Goal: Task Accomplishment & Management: Use online tool/utility

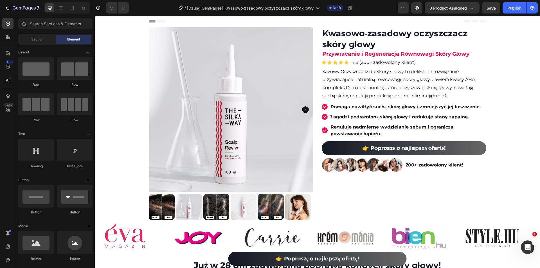
scroll to position [113, 0]
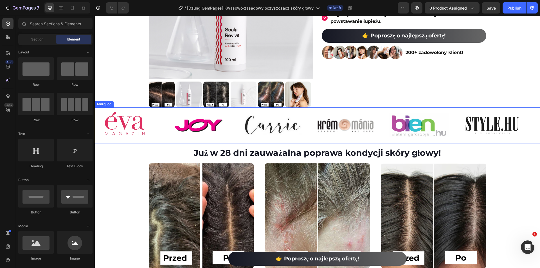
click at [299, 143] on div "Image Image Image Image Image Image" at bounding box center [315, 125] width 441 height 35
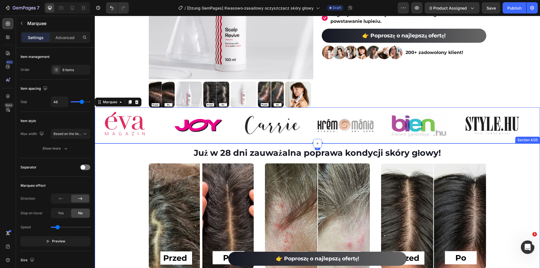
click at [152, 146] on div "Już w 28 dni zauważalna poprawa kondycji skóry głowy! Heading Image Image Image…" at bounding box center [317, 209] width 445 height 132
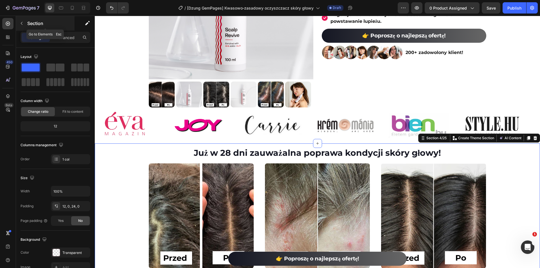
click at [21, 24] on icon "button" at bounding box center [21, 23] width 5 height 5
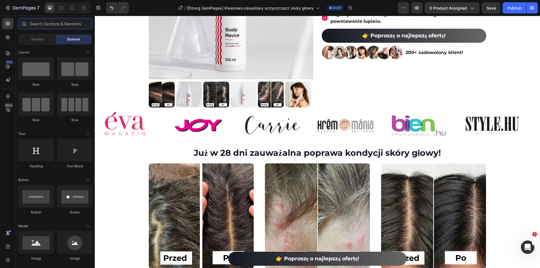
click at [36, 24] on input "text" at bounding box center [55, 23] width 74 height 11
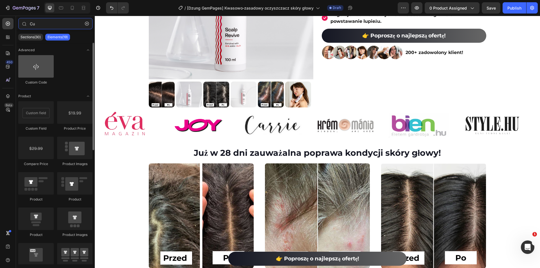
type input "Cu"
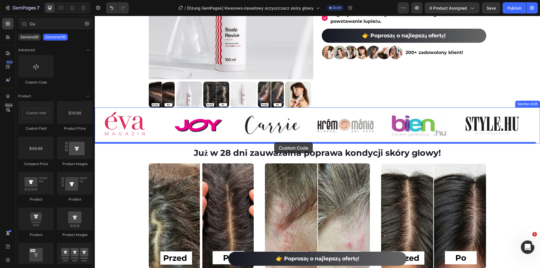
drag, startPoint x: 125, startPoint y: 82, endPoint x: 274, endPoint y: 142, distance: 161.2
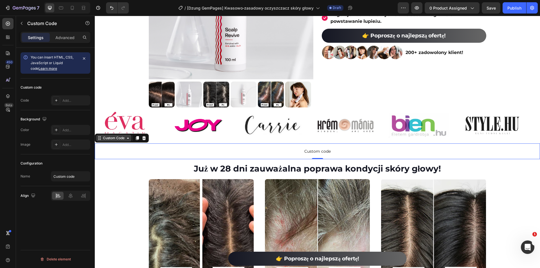
click at [119, 136] on div "Custom Code" at bounding box center [114, 138] width 24 height 5
click at [142, 147] on p "Custom code" at bounding box center [317, 151] width 445 height 16
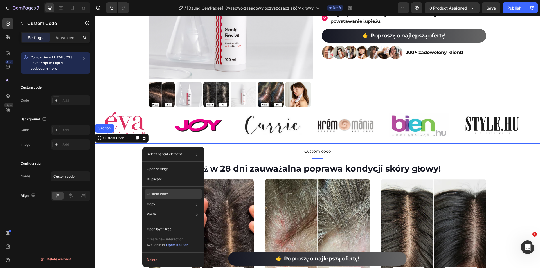
click at [157, 195] on p "Custom code" at bounding box center [157, 194] width 21 height 5
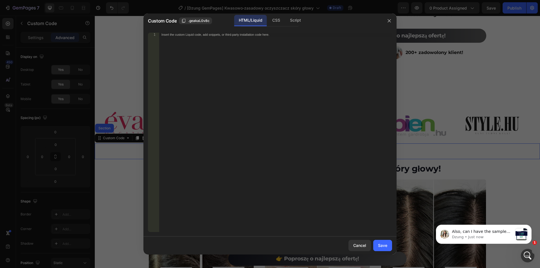
scroll to position [0, 0]
click at [265, 71] on div "Insert the custom Liquid code, add snippets, or third-party installation code h…" at bounding box center [275, 136] width 233 height 207
click at [259, 69] on div "Insert the custom Liquid code, add snippets, or third-party installation code h…" at bounding box center [275, 136] width 233 height 207
paste textarea "</svg>"
type textarea "</svg>"
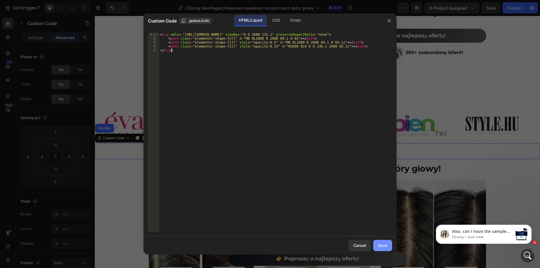
click at [375, 245] on button "Save" at bounding box center [382, 245] width 19 height 11
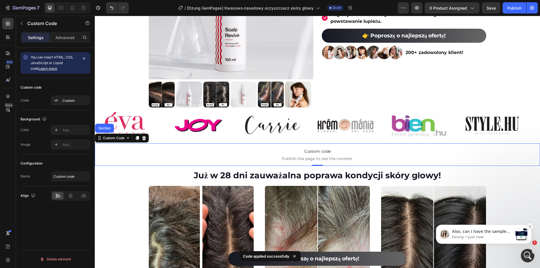
click at [530, 226] on icon "Dismiss notification" at bounding box center [530, 226] width 2 height 2
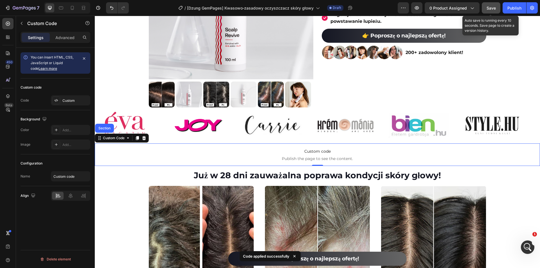
click at [494, 10] on span "Save" at bounding box center [491, 8] width 9 height 5
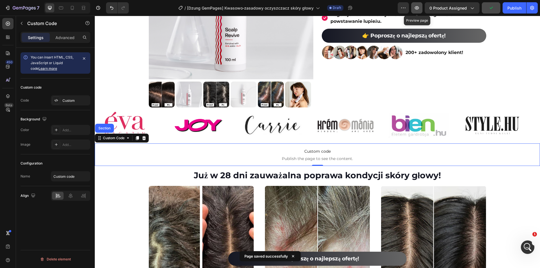
click at [420, 8] on icon "button" at bounding box center [417, 8] width 6 height 6
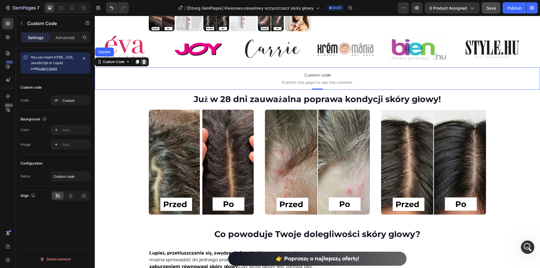
scroll to position [197, 0]
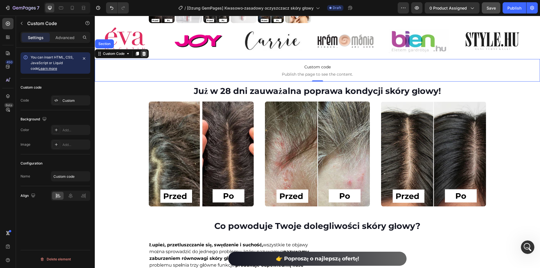
click at [144, 52] on icon at bounding box center [144, 53] width 5 height 5
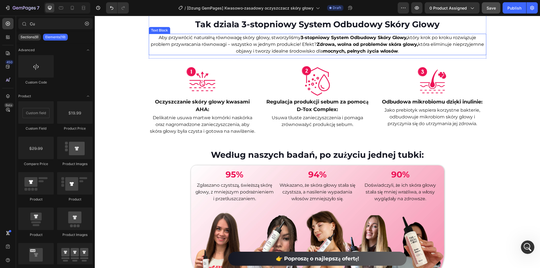
scroll to position [478, 0]
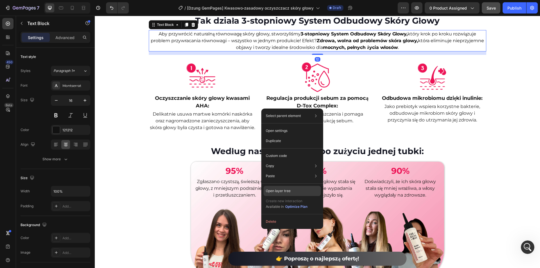
click at [274, 189] on p "Open layer tree" at bounding box center [278, 190] width 25 height 5
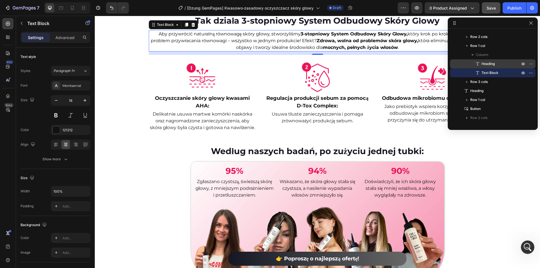
scroll to position [0, 0]
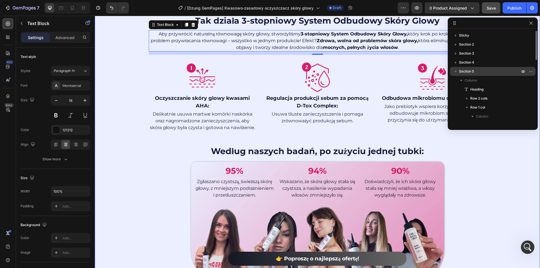
click at [456, 71] on icon "button" at bounding box center [456, 71] width 2 height 1
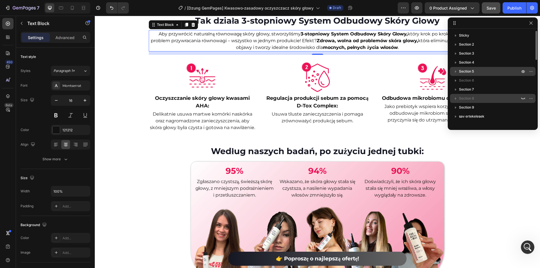
scroll to position [87, 0]
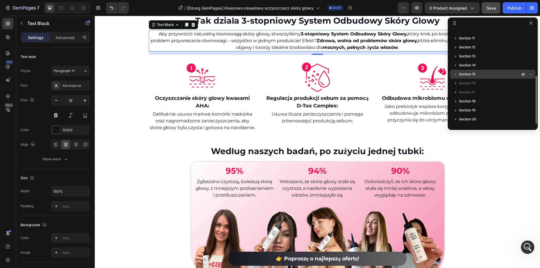
click at [473, 74] on span "Section 15" at bounding box center [467, 74] width 16 height 6
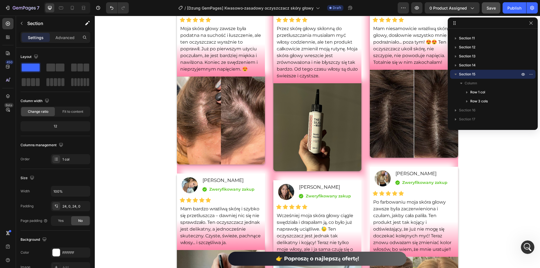
scroll to position [2172, 0]
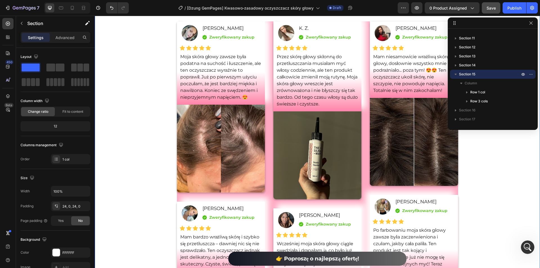
click at [131, 127] on div "Nasze wyróżnione opinie Heading Icon Icon Icon Icon Icon Icon List Hoz 4.8 (200…" at bounding box center [317, 196] width 445 height 411
click at [531, 23] on icon "button" at bounding box center [530, 22] width 3 height 3
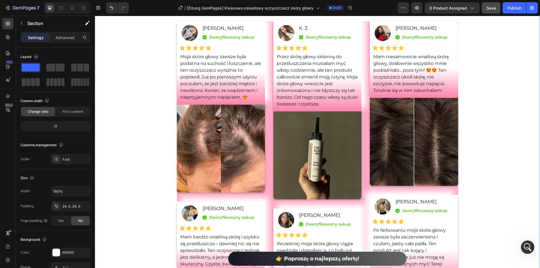
click at [508, 120] on div "Nasze wyróżnione opinie Heading Icon Icon Icon Icon Icon Icon List Hoz 4.8 (200…" at bounding box center [317, 196] width 445 height 411
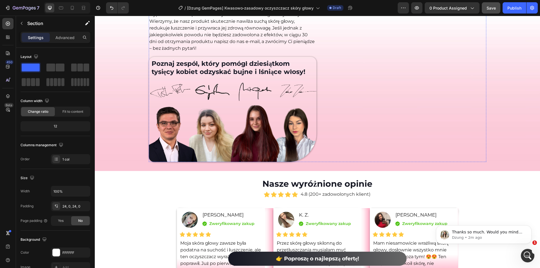
scroll to position [0, 0]
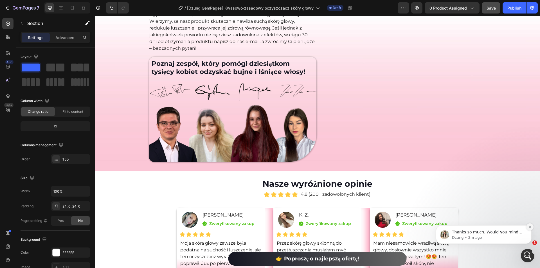
click at [528, 226] on button "Dismiss notification" at bounding box center [529, 226] width 7 height 7
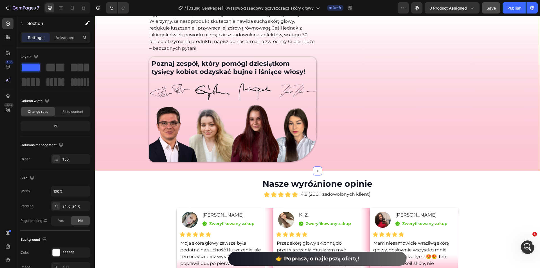
click at [341, 167] on div "Nawilżona i zdrowa [PERSON_NAME] głowy, albo zwracamy pieniądze. Heading Nasza …" at bounding box center [317, 67] width 445 height 210
click at [23, 26] on button "button" at bounding box center [21, 23] width 9 height 9
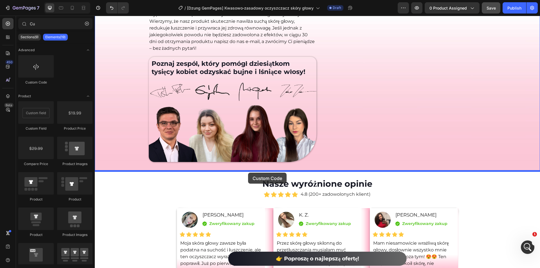
drag, startPoint x: 143, startPoint y: 98, endPoint x: 248, endPoint y: 173, distance: 128.8
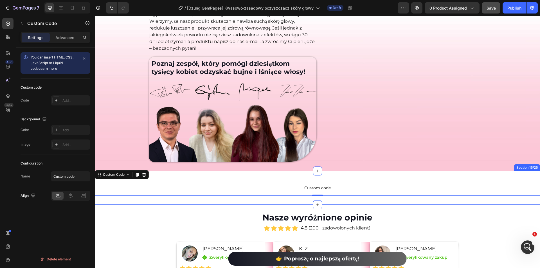
click at [246, 175] on div "Custom code Custom Code 0 Section 15/25" at bounding box center [317, 188] width 445 height 34
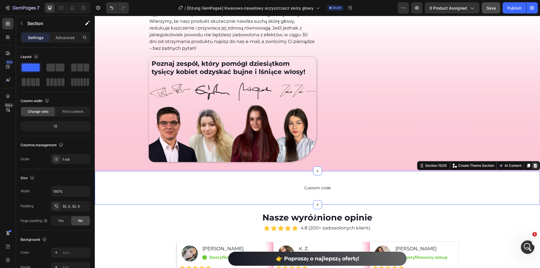
click at [533, 166] on icon at bounding box center [535, 165] width 5 height 5
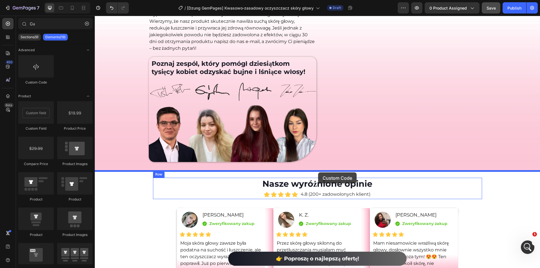
drag, startPoint x: 126, startPoint y: 89, endPoint x: 318, endPoint y: 172, distance: 209.6
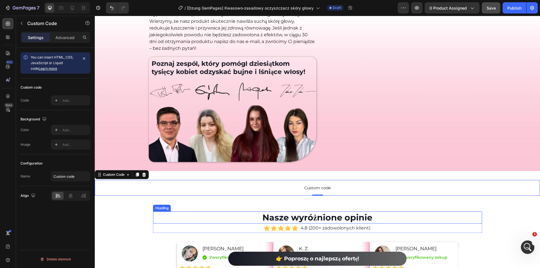
click at [202, 214] on h2 "Nasze wyróżnione opinie" at bounding box center [317, 218] width 329 height 12
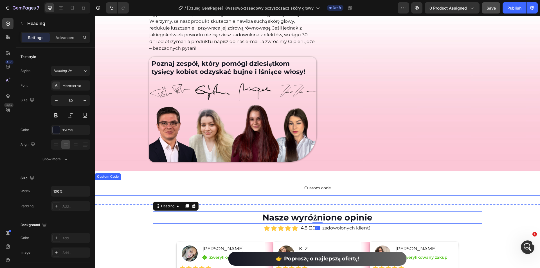
click at [251, 190] on span "Custom code" at bounding box center [317, 188] width 445 height 7
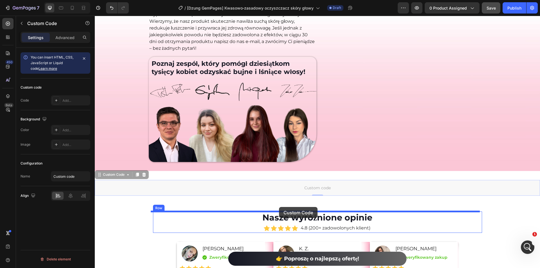
drag, startPoint x: 120, startPoint y: 176, endPoint x: 279, endPoint y: 207, distance: 162.0
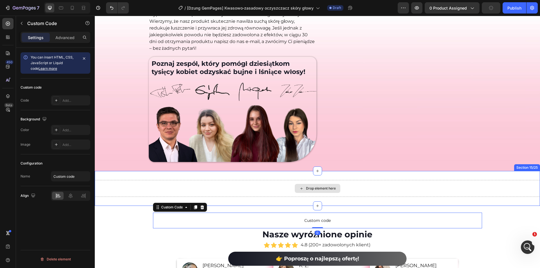
click at [276, 188] on div "Drop element here" at bounding box center [317, 188] width 445 height 17
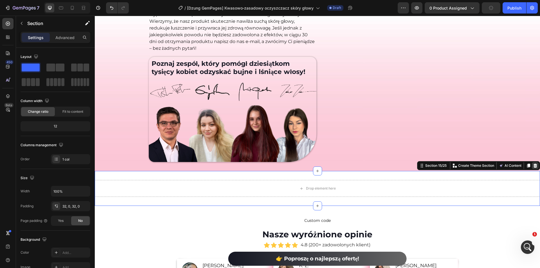
click at [533, 164] on icon at bounding box center [535, 165] width 5 height 5
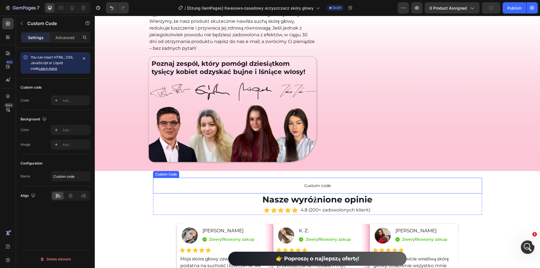
click at [280, 185] on span "Custom code" at bounding box center [317, 185] width 329 height 7
click at [173, 170] on div "Custom Code" at bounding box center [172, 172] width 24 height 5
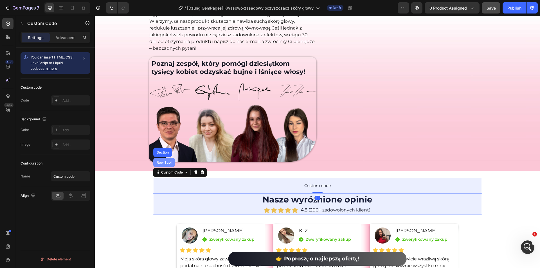
click at [164, 163] on div "Row 1 col" at bounding box center [164, 162] width 17 height 3
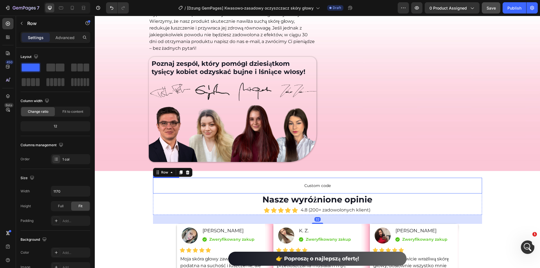
click at [209, 190] on p "Custom code" at bounding box center [317, 186] width 329 height 16
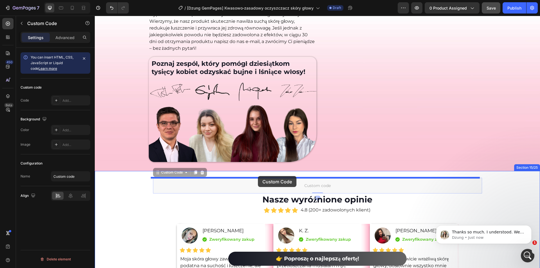
drag, startPoint x: 158, startPoint y: 174, endPoint x: 258, endPoint y: 176, distance: 99.9
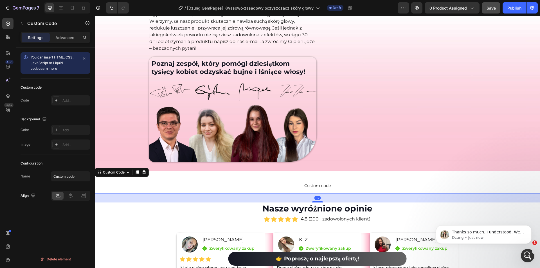
click at [196, 185] on span "Custom code" at bounding box center [317, 185] width 445 height 7
click at [125, 175] on div "Custom Code" at bounding box center [114, 172] width 24 height 5
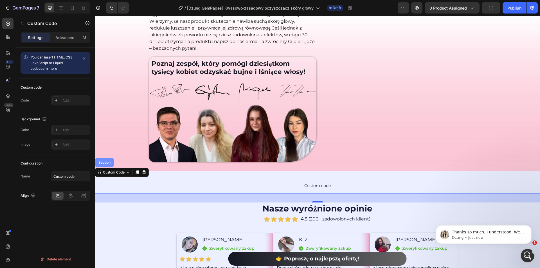
click at [107, 163] on div "Section" at bounding box center [104, 162] width 14 height 3
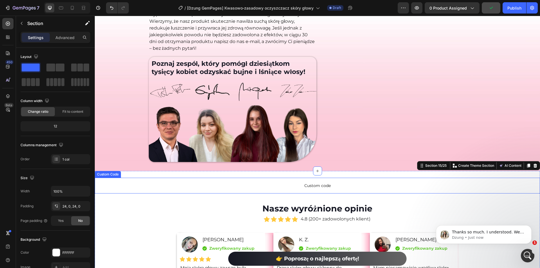
click at [308, 183] on span "Custom code" at bounding box center [317, 185] width 445 height 7
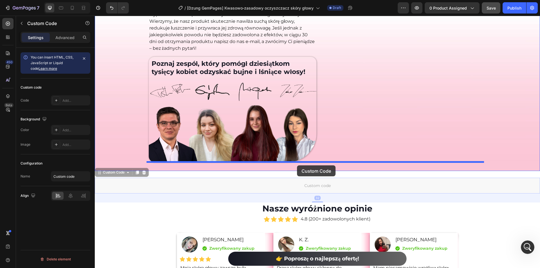
drag, startPoint x: 107, startPoint y: 174, endPoint x: 297, endPoint y: 165, distance: 190.1
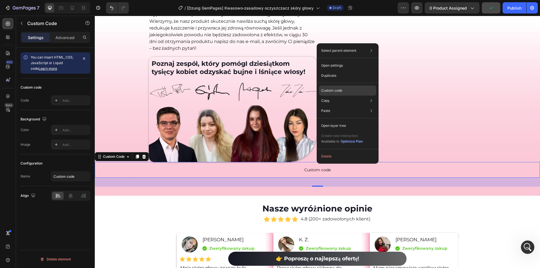
click at [334, 89] on p "Custom code" at bounding box center [331, 90] width 21 height 5
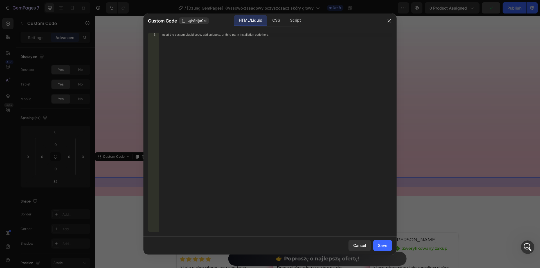
click at [194, 117] on div "Insert the custom Liquid code, add snippets, or third-party installation code h…" at bounding box center [275, 136] width 233 height 207
paste textarea "</svg>"
type textarea "</svg>"
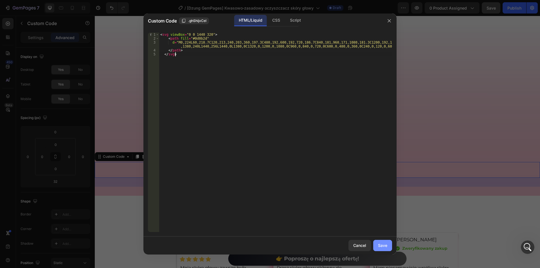
click at [385, 244] on div "Save" at bounding box center [382, 245] width 9 height 6
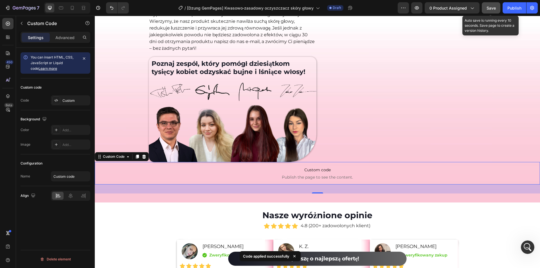
click at [495, 6] on span "Save" at bounding box center [491, 8] width 9 height 5
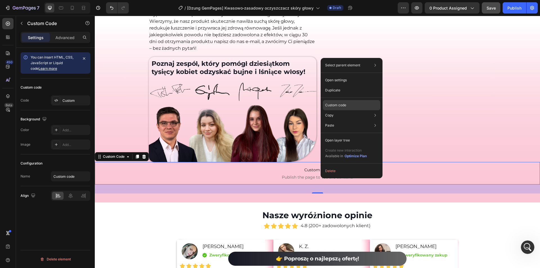
click at [342, 106] on p "Custom code" at bounding box center [335, 105] width 21 height 5
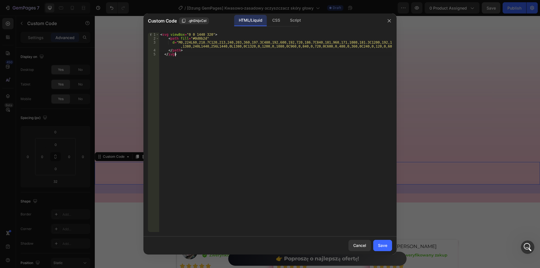
click at [221, 84] on div "< svg viewBox = "0 0 1440 320" > < path fill = "#0d0b2d" d = "M0,224L60,218.7C1…" at bounding box center [275, 136] width 233 height 207
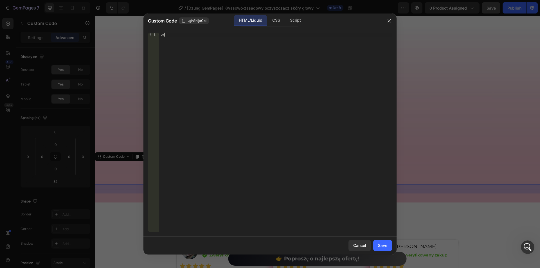
type textarea "."
type textarea "<div class="gp_custom_wave"></div>"
paste textarea "</svg>"
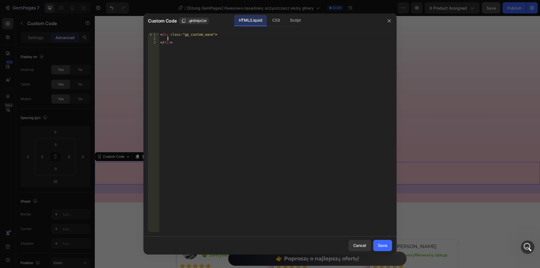
type textarea "</svg>"
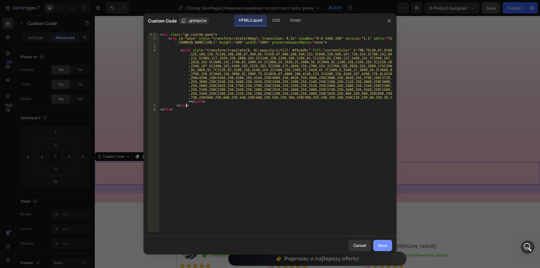
click at [384, 246] on div "Save" at bounding box center [382, 245] width 9 height 6
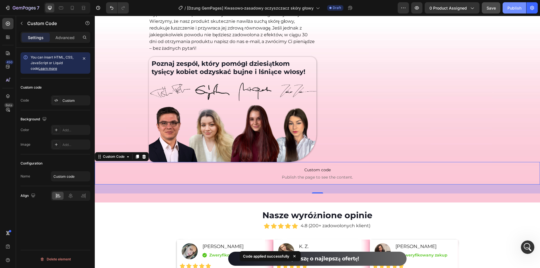
click at [509, 9] on div "Publish" at bounding box center [514, 8] width 14 height 6
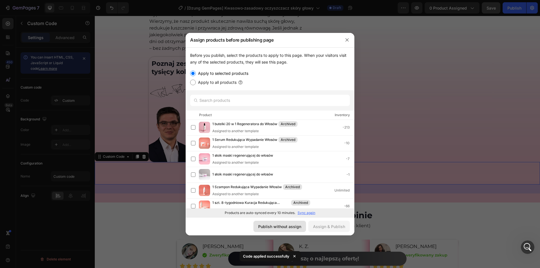
click at [299, 227] on div "Publish without assign" at bounding box center [279, 227] width 43 height 6
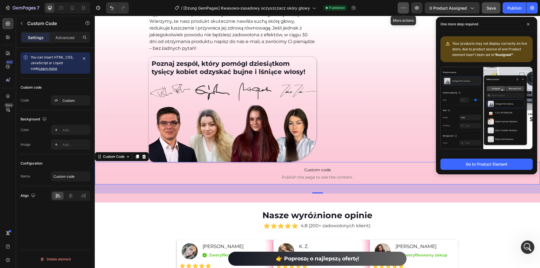
click at [408, 8] on button "button" at bounding box center [403, 7] width 11 height 11
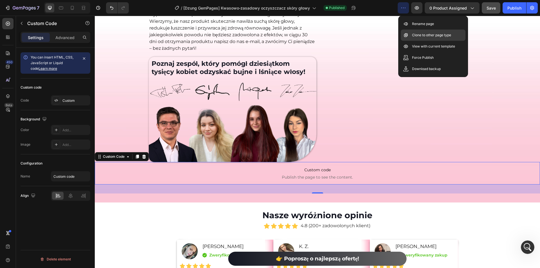
click at [438, 35] on p "Clone to other page type" at bounding box center [431, 35] width 39 height 6
click at [427, 48] on p "View with current template" at bounding box center [433, 47] width 43 height 6
click at [193, 198] on div "Nawilżona i zdrowa [PERSON_NAME] głowy, albo zwracamy pieniądze. Heading Nasza …" at bounding box center [317, 82] width 445 height 241
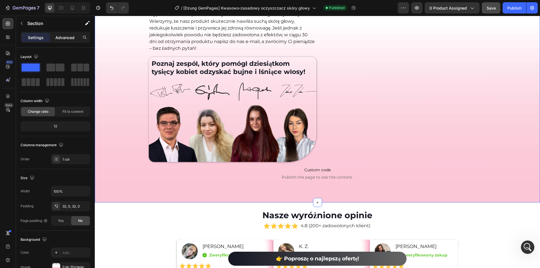
click at [62, 37] on p "Advanced" at bounding box center [64, 38] width 19 height 6
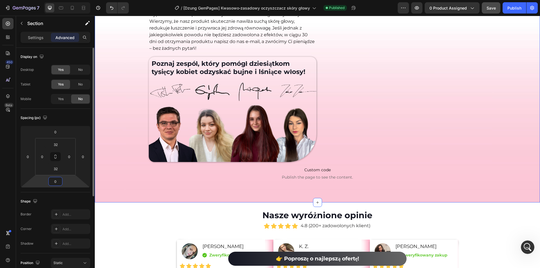
click at [57, 181] on input "0" at bounding box center [55, 181] width 11 height 8
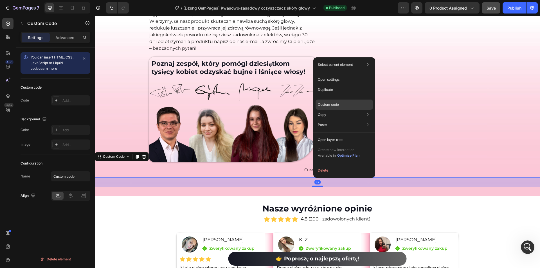
click at [334, 106] on p "Custom code" at bounding box center [328, 104] width 21 height 5
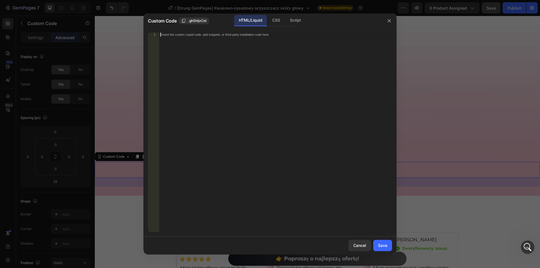
click at [295, 90] on div "Insert the custom Liquid code, add snippets, or third-party installation code h…" at bounding box center [275, 136] width 233 height 207
click at [454, 112] on div at bounding box center [270, 134] width 540 height 268
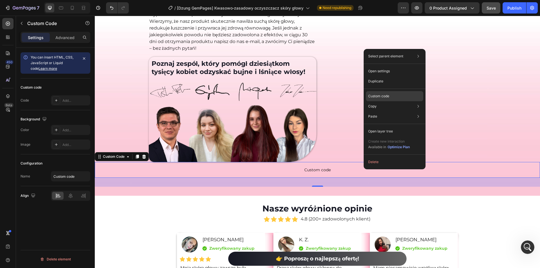
click at [390, 111] on div "Custom code" at bounding box center [394, 116] width 57 height 10
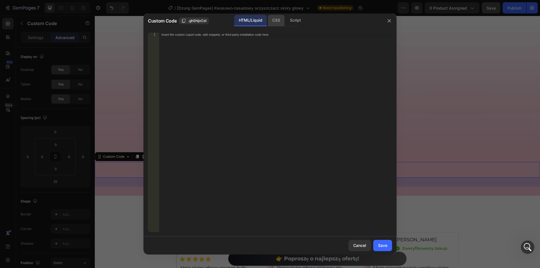
click at [286, 20] on div "CSS" at bounding box center [296, 20] width 20 height 11
click at [461, 128] on div at bounding box center [270, 134] width 540 height 268
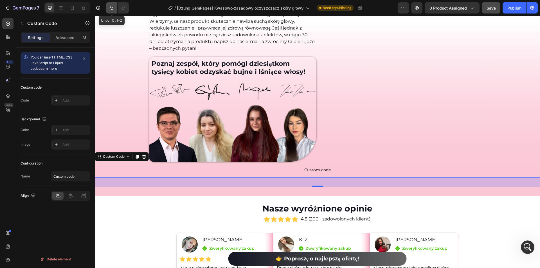
click at [111, 7] on icon "Undo/Redo" at bounding box center [111, 8] width 3 height 4
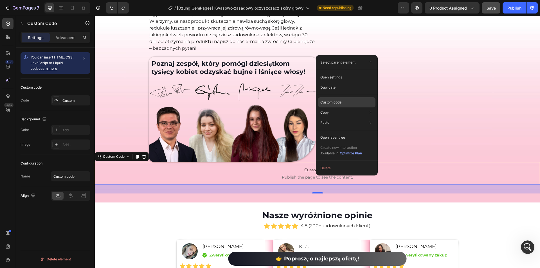
click at [335, 101] on p "Custom code" at bounding box center [330, 102] width 21 height 5
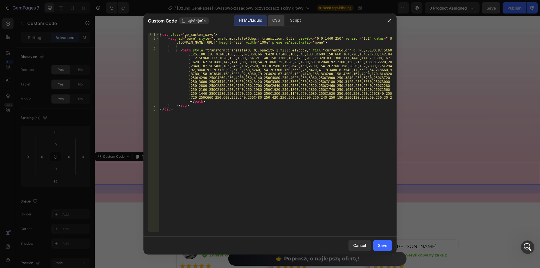
click at [286, 19] on div "CSS" at bounding box center [296, 20] width 20 height 11
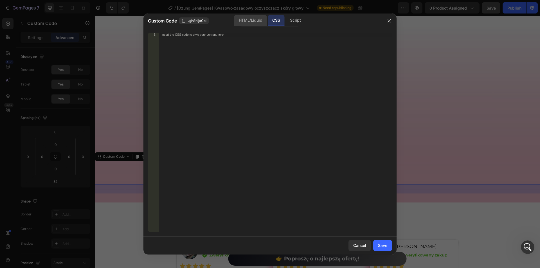
click at [253, 22] on div "HTML/Liquid" at bounding box center [250, 20] width 32 height 11
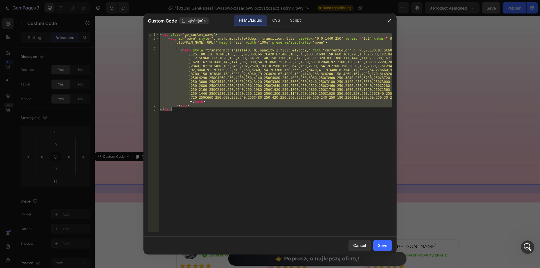
click at [198, 34] on div "< div class = "gp_custom_wave" > < svg id = "wave" style = "transform:rotate(0d…" at bounding box center [275, 132] width 233 height 199
type textarea "<div class="gp_custom_wave">"
click at [198, 34] on div "< div class = "gp_custom_wave" > < svg id = "wave" style = "transform:rotate(0d…" at bounding box center [275, 136] width 233 height 207
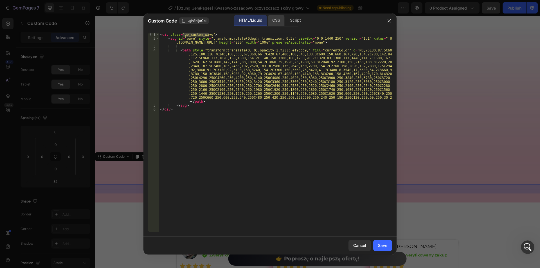
click at [286, 17] on div "CSS" at bounding box center [296, 20] width 20 height 11
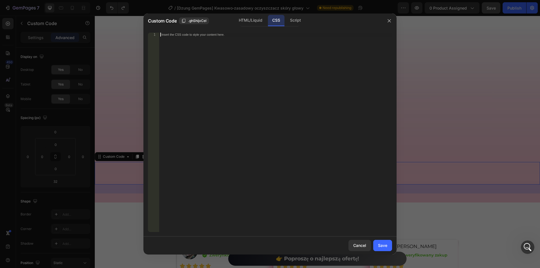
click at [259, 56] on div "Insert the CSS code to style your content here." at bounding box center [275, 136] width 233 height 207
paste textarea "gp_custom_wave"
type textarea ".gp_custom_wave{}"
click at [160, 33] on div ".gp_custom_wave { }" at bounding box center [275, 136] width 233 height 207
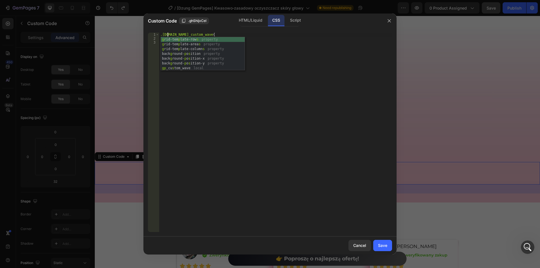
scroll to position [0, 1]
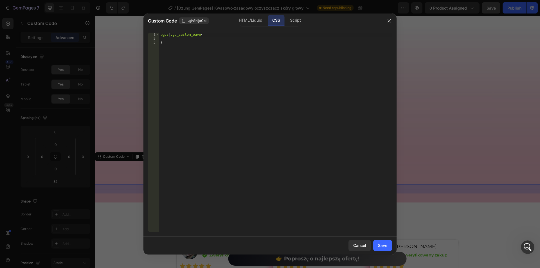
type textarea ".gps .gp_custom_wave{"
click at [184, 39] on div ".gps .gp_custom_wave { }" at bounding box center [275, 136] width 233 height 207
paste textarea "transform: rotateX(180deg);"
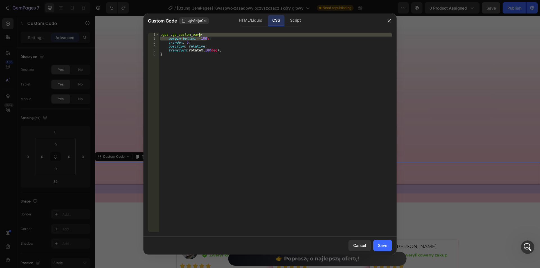
drag, startPoint x: 212, startPoint y: 37, endPoint x: 206, endPoint y: 34, distance: 6.2
click at [206, 34] on div ".gps .gp_custom_wave { margin-bottom : -100 % ; z-index : 5 ; position : relati…" at bounding box center [275, 136] width 233 height 207
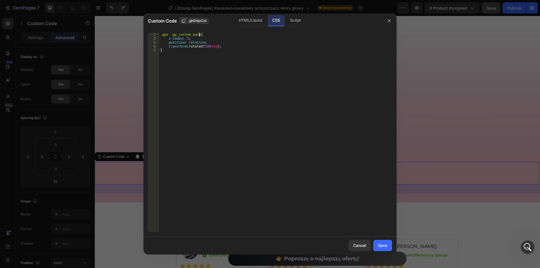
click at [235, 39] on div ".gps .gp_custom_wave { z-index : 5 ; position : relative ; transform : rotateX(…" at bounding box center [275, 136] width 233 height 207
click at [206, 42] on div ".gps .gp_custom_wave { z-index : 5 ; position : relative ; transform : rotateX(…" at bounding box center [275, 136] width 233 height 207
type textarea "position: relative;"
click at [249, 18] on div "HTML/Liquid" at bounding box center [250, 20] width 32 height 11
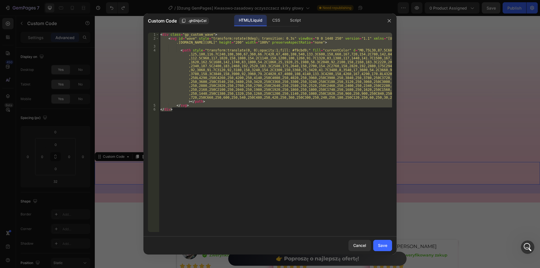
type textarea "</svg> </div>"
click at [263, 89] on div "< div class = "gp_custom_wave" > < svg id = "wave" style = "transform:rotate(0d…" at bounding box center [275, 132] width 233 height 199
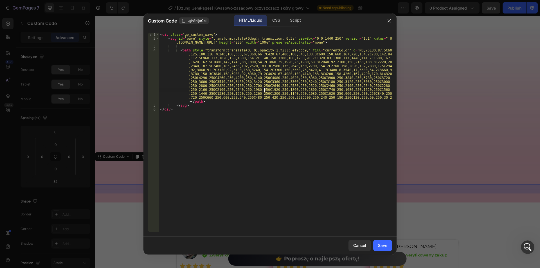
click at [286, 50] on div "< div class = "gp_custom_wave" > < svg id = "wave" style = "transform:rotate(0d…" at bounding box center [275, 136] width 233 height 207
paste textarea "ac7d6"
click at [314, 50] on div "< div class = "gp_custom_wave" > < svg id = "wave" style = "transform:rotate(0d…" at bounding box center [275, 136] width 233 height 207
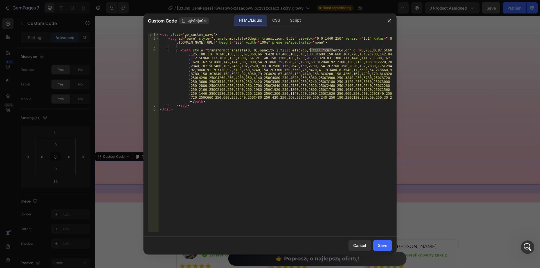
scroll to position [0, 13]
paste textarea "fac7d6" d="M0,75L30,87.5C60,100,120,125,180,116.7C240,108,300,67,360,66.7C420,6…"
drag, startPoint x: 270, startPoint y: 49, endPoint x: 295, endPoint y: 49, distance: 24.8
click at [295, 49] on div "< div class = "gp_custom_wave" > < svg id = "wave" style = "transform:rotate(0d…" at bounding box center [275, 136] width 233 height 207
type textarea "<path style="transform:translate(0, 0);opacity:1;" fill="#fac7d6" d="M0,75L30,8…"
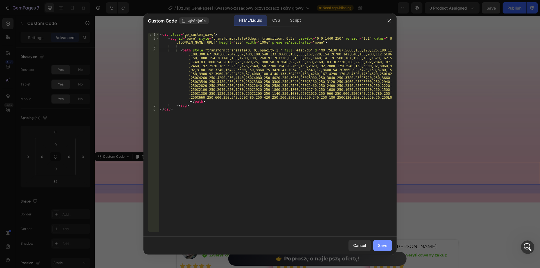
click at [385, 244] on div "Save" at bounding box center [382, 245] width 9 height 6
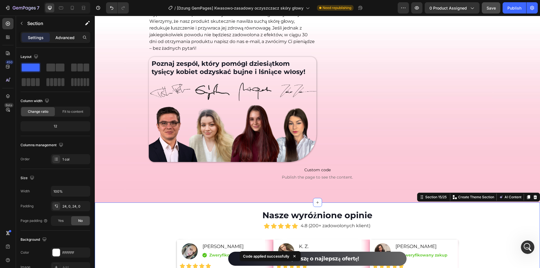
click at [68, 38] on p "Advanced" at bounding box center [64, 38] width 19 height 6
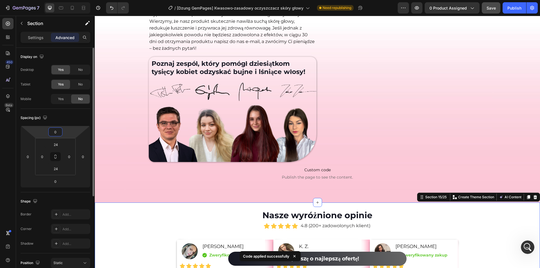
click at [57, 134] on input "0" at bounding box center [55, 132] width 11 height 8
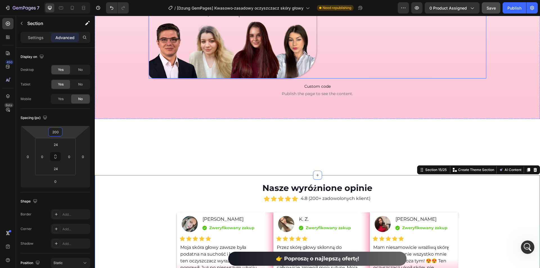
scroll to position [2152, 0]
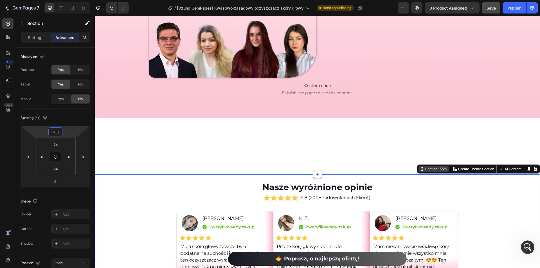
type input "200"
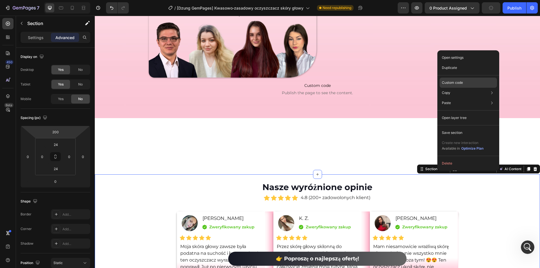
click at [461, 82] on p "Custom code" at bounding box center [452, 82] width 21 height 5
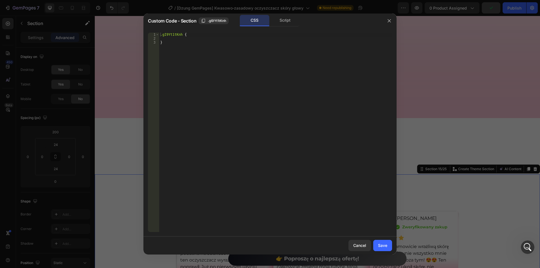
click at [185, 51] on div ".gI9Yt1tKnh { }" at bounding box center [275, 136] width 233 height 207
click at [161, 35] on div ".gI9Yt1tKnh { }" at bounding box center [275, 136] width 233 height 207
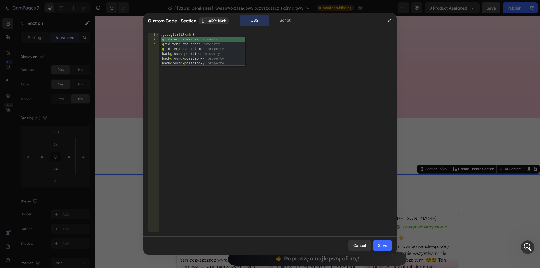
scroll to position [0, 1]
type textarea ".gps .gI9Yt1tKnh {"
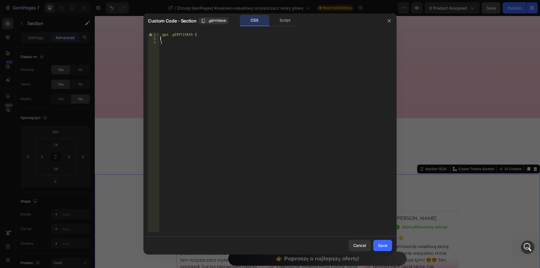
click at [175, 37] on div ".gps .gI9Yt1tKnh { }" at bounding box center [275, 136] width 233 height 207
type textarea "margin-top: 200px !"
click at [385, 244] on div "Save" at bounding box center [382, 245] width 9 height 6
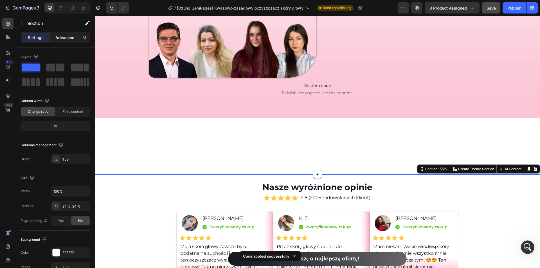
click at [63, 37] on p "Advanced" at bounding box center [64, 38] width 19 height 6
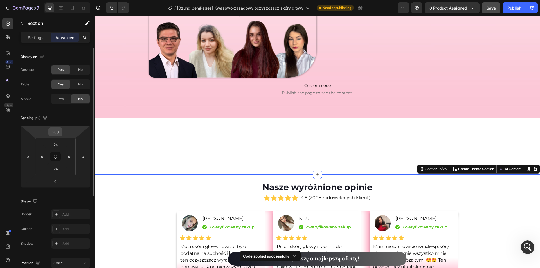
click at [52, 130] on input "200" at bounding box center [55, 132] width 11 height 8
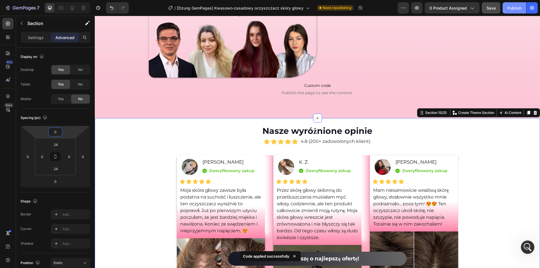
type input "0"
click at [514, 7] on div "Publish" at bounding box center [514, 8] width 14 height 6
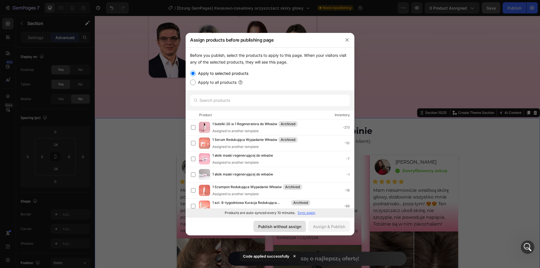
click at [273, 225] on div "Publish without assign" at bounding box center [279, 227] width 43 height 6
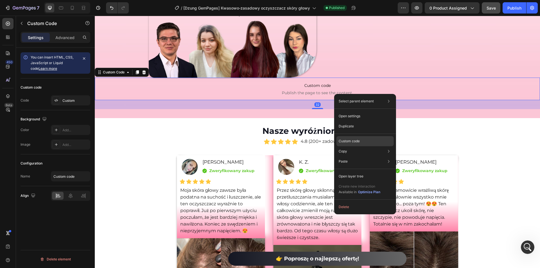
click at [346, 156] on div "Custom code" at bounding box center [364, 161] width 57 height 10
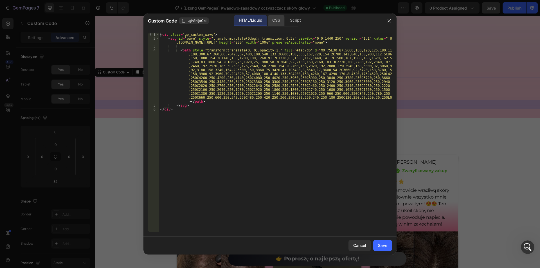
click at [286, 20] on div "CSS" at bounding box center [296, 20] width 20 height 11
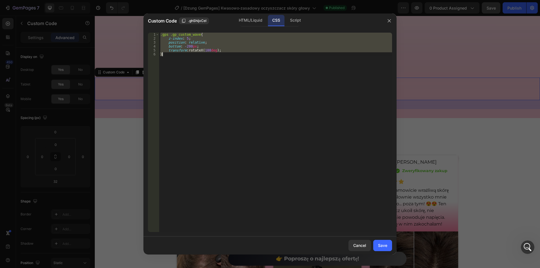
click at [219, 79] on div ".gps .gp_custom_wave { z-index : 5 ; position : relative ; bottom : -200 px ; t…" at bounding box center [275, 132] width 233 height 199
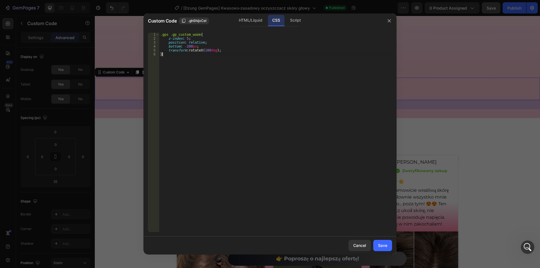
click at [195, 42] on div ".gps .gp_custom_wave { z-index : 5 ; position : relative ; bottom : -200 px ; t…" at bounding box center [275, 136] width 233 height 207
click at [207, 41] on div ".gps .gp_custom_wave { z-index : 5 ; position : relative ; bottom : -200 px ; t…" at bounding box center [275, 136] width 233 height 207
click at [195, 41] on div ".gps .gp_custom_wave { z-index : 5 ; position : relative ; bottom : -200 px ; t…" at bounding box center [275, 136] width 233 height 207
type textarea "position: absolute;"
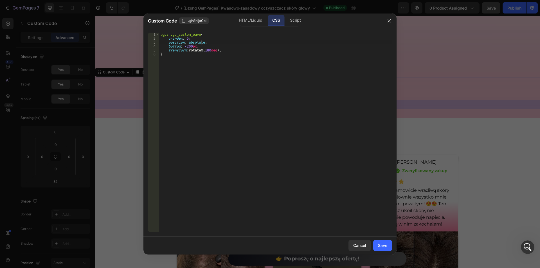
click at [219, 40] on body "7 Version history / [[PERSON_NAME] GemPages] Kwasowo‑zasadowy oczyszczacz [PERS…" at bounding box center [270, 20] width 540 height 40
click at [221, 42] on div ".gps .gp_custom_wave { z-index : 5 ; position : absolute ; bottom : -200 px ; t…" at bounding box center [275, 136] width 233 height 207
type textarea "ư"
type textarea "width: 100%"
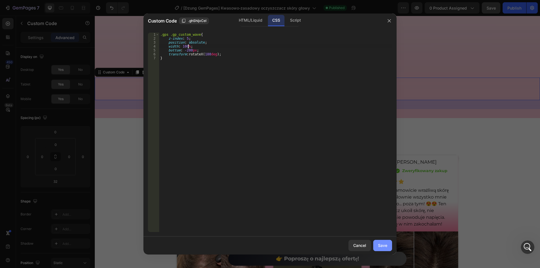
click at [381, 243] on div "Save" at bounding box center [382, 245] width 9 height 6
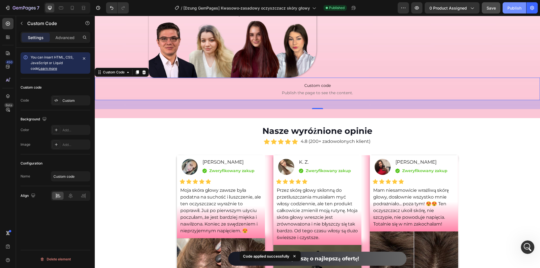
click at [512, 11] on button "Publish" at bounding box center [515, 7] width 24 height 11
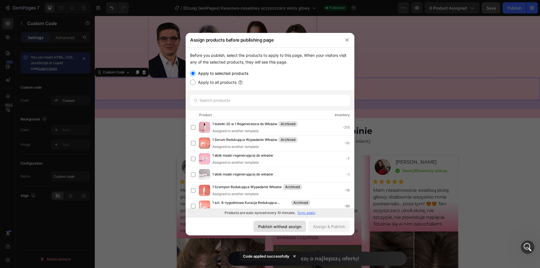
click at [289, 226] on div "Publish without assign" at bounding box center [279, 227] width 43 height 6
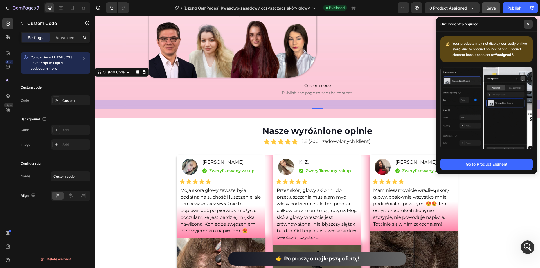
click at [529, 24] on icon at bounding box center [528, 24] width 3 height 3
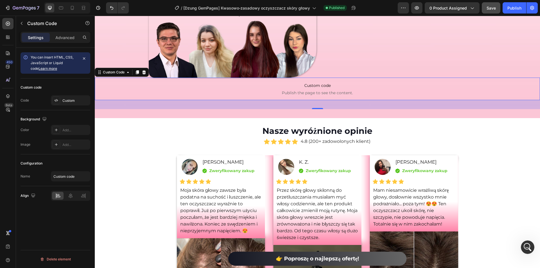
scroll to position [2040, 0]
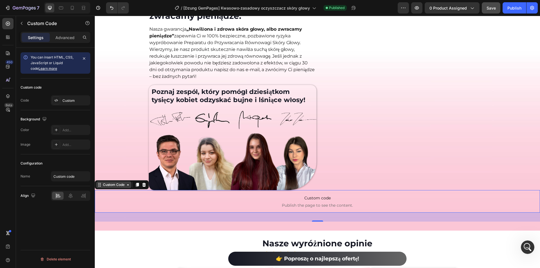
click at [104, 186] on div "Custom Code" at bounding box center [114, 184] width 24 height 5
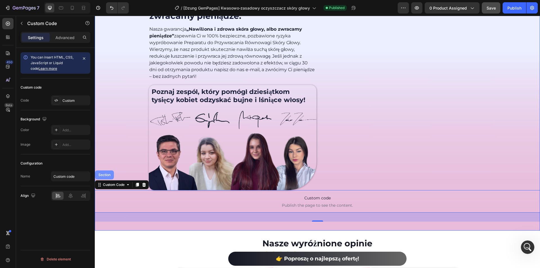
click at [103, 178] on div "Section" at bounding box center [104, 174] width 19 height 9
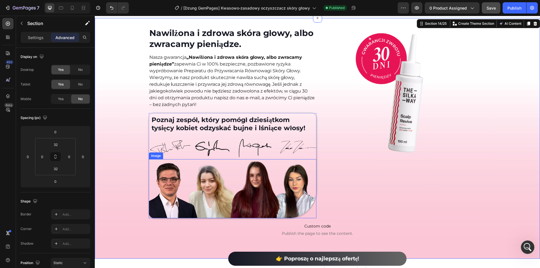
scroll to position [2096, 0]
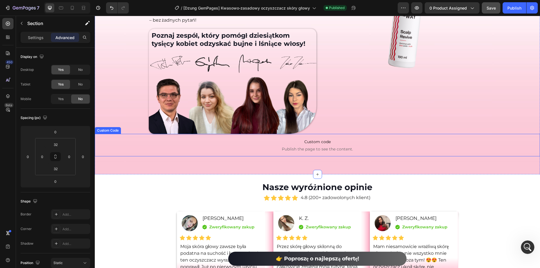
click at [329, 142] on span "Custom code" at bounding box center [317, 141] width 445 height 7
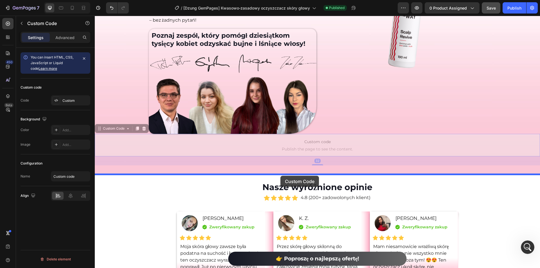
drag, startPoint x: 111, startPoint y: 131, endPoint x: 280, endPoint y: 176, distance: 175.3
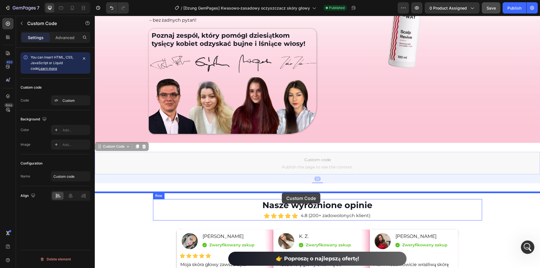
drag, startPoint x: 264, startPoint y: 163, endPoint x: 282, endPoint y: 193, distance: 34.2
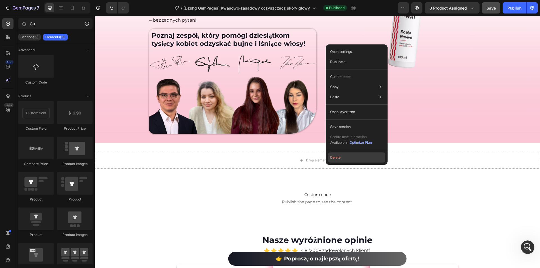
click at [347, 158] on button "Delete" at bounding box center [356, 157] width 57 height 10
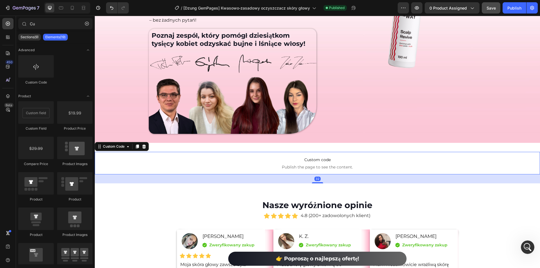
click at [336, 169] on span "Publish the page to see the content." at bounding box center [317, 167] width 445 height 6
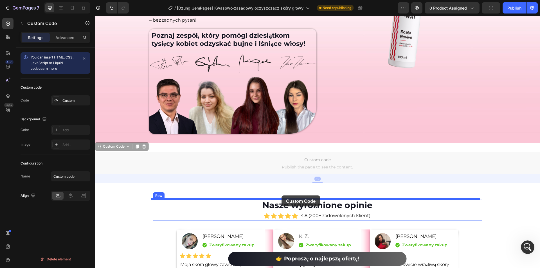
drag, startPoint x: 124, startPoint y: 149, endPoint x: 282, endPoint y: 195, distance: 164.6
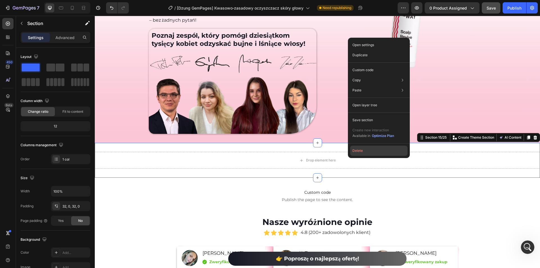
click at [362, 151] on button "Delete" at bounding box center [378, 151] width 57 height 10
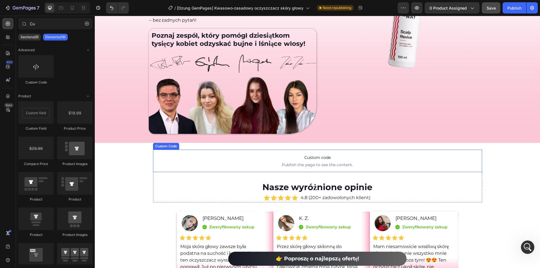
click at [249, 167] on span "Publish the page to see the content." at bounding box center [317, 165] width 329 height 6
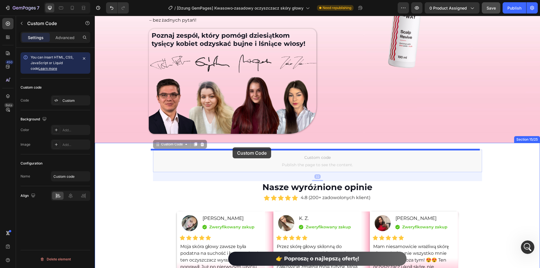
drag, startPoint x: 172, startPoint y: 146, endPoint x: 233, endPoint y: 147, distance: 61.1
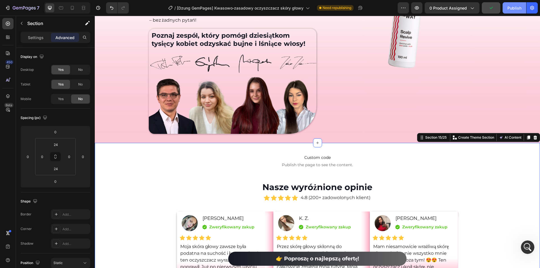
click at [516, 9] on div "Publish" at bounding box center [514, 8] width 14 height 6
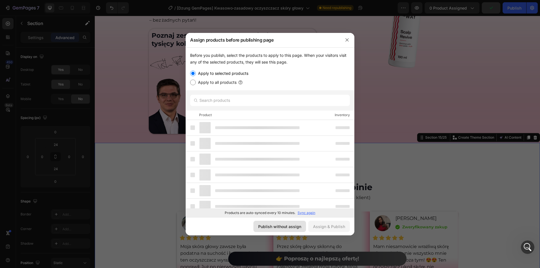
click at [293, 226] on div "Publish without assign" at bounding box center [279, 227] width 43 height 6
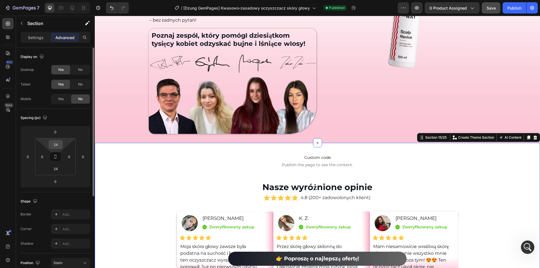
click at [58, 146] on input "24" at bounding box center [55, 144] width 11 height 8
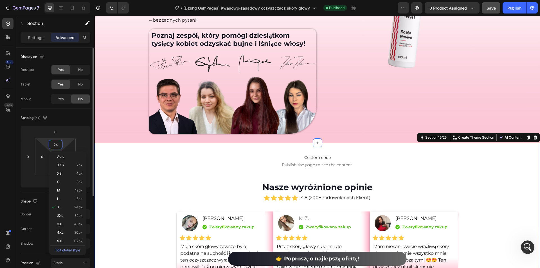
type input "0"
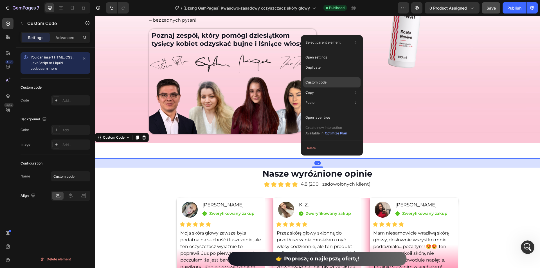
click at [326, 83] on p "Custom code" at bounding box center [315, 82] width 21 height 5
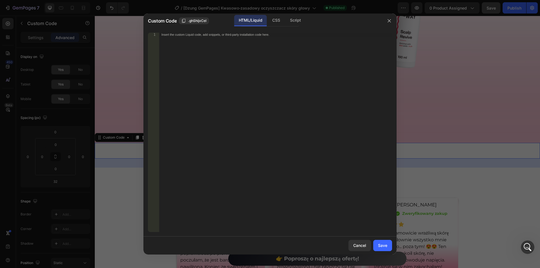
click at [427, 157] on div at bounding box center [270, 134] width 540 height 268
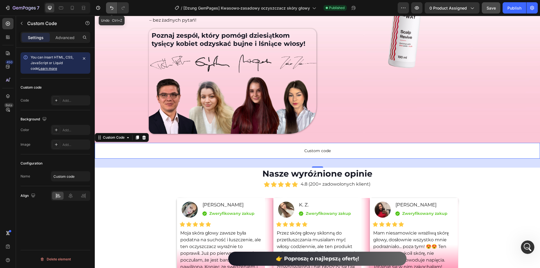
click at [114, 12] on button "Undo/Redo" at bounding box center [111, 7] width 11 height 11
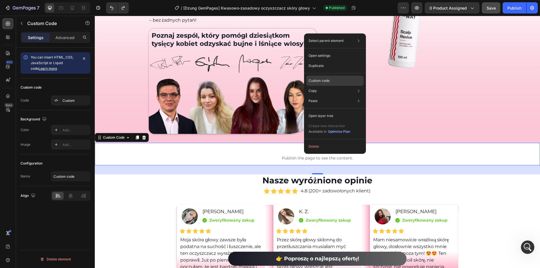
click at [316, 81] on p "Custom code" at bounding box center [319, 80] width 21 height 5
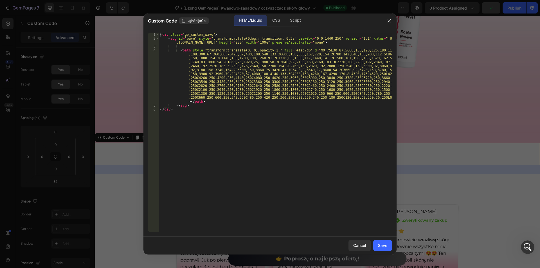
click at [458, 158] on div at bounding box center [270, 134] width 540 height 268
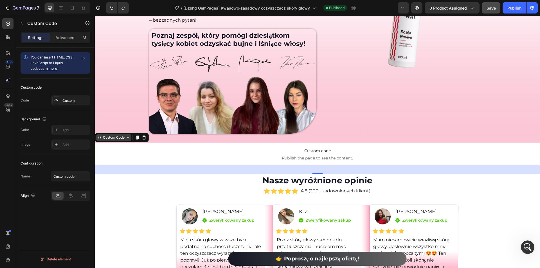
click at [114, 137] on div "Custom Code" at bounding box center [114, 137] width 24 height 5
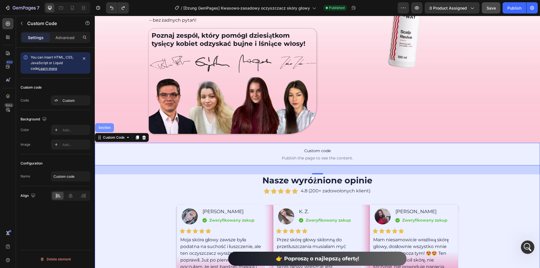
click at [109, 129] on div "Section" at bounding box center [104, 127] width 14 height 3
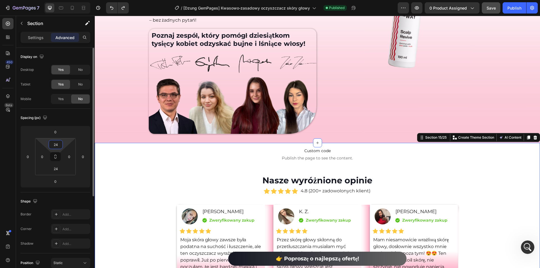
click at [57, 146] on input "24" at bounding box center [55, 144] width 11 height 8
type input "0"
click at [65, 20] on html "7 Version history / [[PERSON_NAME] GemPages] Kwasowo‑zasadowy oczyszczacz [PERS…" at bounding box center [270, 10] width 540 height 20
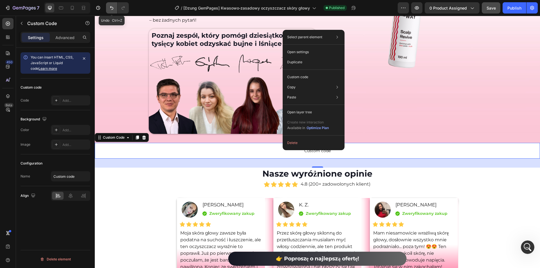
drag, startPoint x: 41, startPoint y: 25, endPoint x: 109, endPoint y: 10, distance: 69.7
click at [109, 10] on icon "Undo/Redo" at bounding box center [112, 8] width 6 height 6
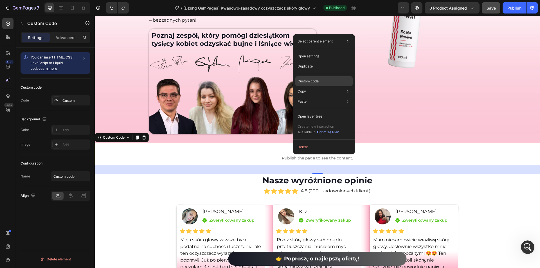
click at [307, 80] on p "Custom code" at bounding box center [308, 81] width 21 height 5
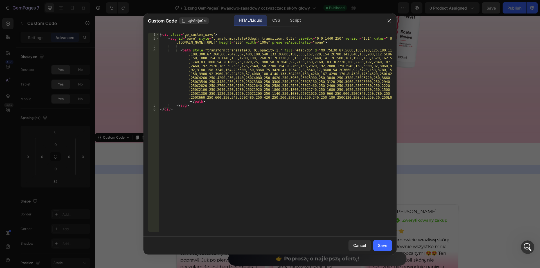
click at [238, 105] on div "< div class = "gp_custom_wave" > < svg id = "wave" style = "transform:rotate(0d…" at bounding box center [275, 136] width 233 height 207
type textarea "</svg> </div>"
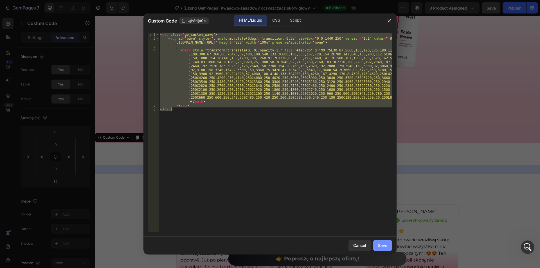
click at [384, 247] on div "Save" at bounding box center [382, 245] width 9 height 6
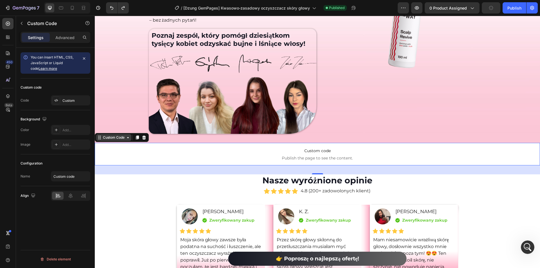
click at [123, 139] on div "Custom Code" at bounding box center [114, 137] width 24 height 5
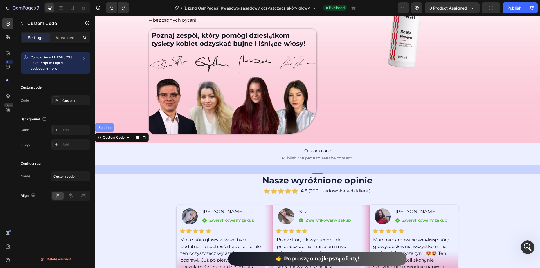
click at [108, 129] on div "Section" at bounding box center [104, 127] width 14 height 3
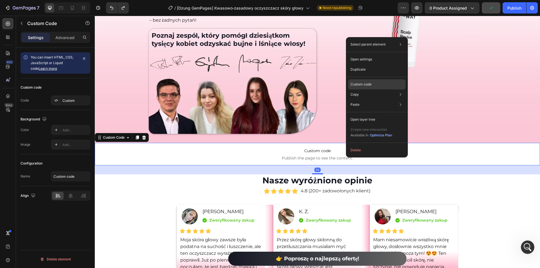
click at [359, 84] on p "Custom code" at bounding box center [360, 84] width 21 height 5
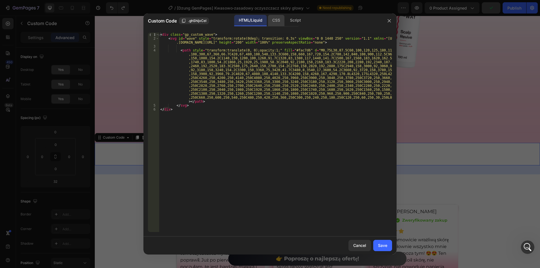
click at [286, 18] on div "CSS" at bounding box center [296, 20] width 20 height 11
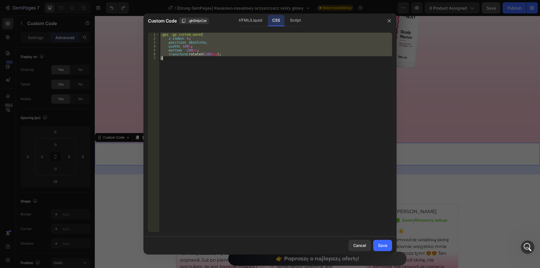
click at [226, 59] on div ".gps .gp_custom_wave { z-index : 5 ; position : absolute ; width : 100 % ; bott…" at bounding box center [275, 132] width 233 height 199
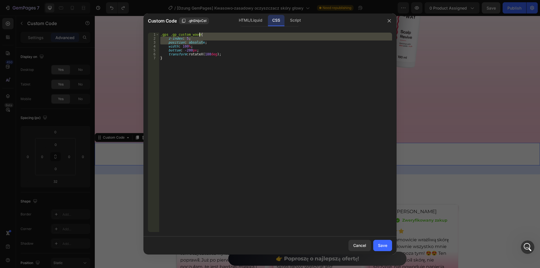
drag, startPoint x: 211, startPoint y: 42, endPoint x: 214, endPoint y: 34, distance: 9.1
click at [214, 34] on div ".gps .gp_custom_wave { z-index : 5 ; position : absolute ; width : 100 % ; bott…" at bounding box center [275, 136] width 233 height 207
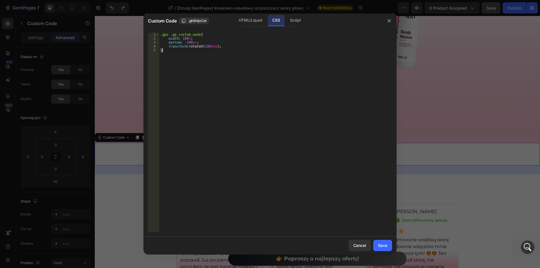
click at [195, 68] on div ".gps .gp_custom_wave { width : 100 % ; bottom : -200 px ; transform : rotateX( …" at bounding box center [275, 136] width 233 height 207
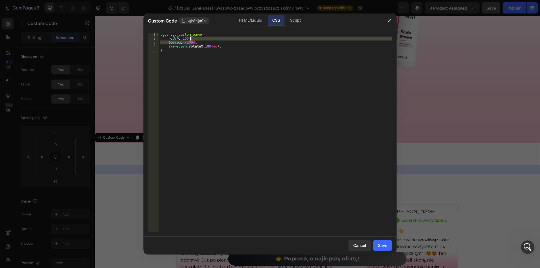
drag, startPoint x: 198, startPoint y: 42, endPoint x: 199, endPoint y: 40, distance: 2.9
click at [199, 40] on div ".gps .gp_custom_wave { width : 100 % ; bottom : -200 px ; transform : rotateX( …" at bounding box center [275, 136] width 233 height 207
type textarea "width: 100%;"
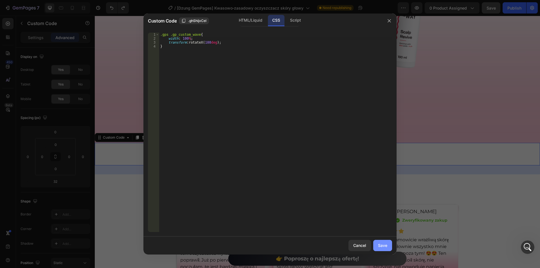
drag, startPoint x: 383, startPoint y: 247, endPoint x: 429, endPoint y: 9, distance: 242.2
click at [383, 247] on div "Save" at bounding box center [382, 245] width 9 height 6
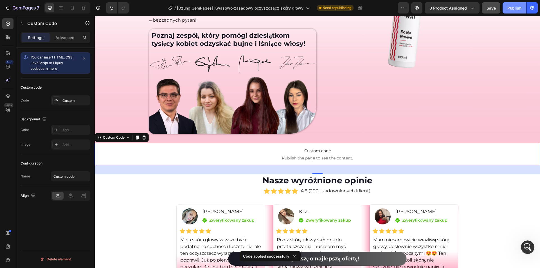
click at [516, 11] on button "Publish" at bounding box center [515, 7] width 24 height 11
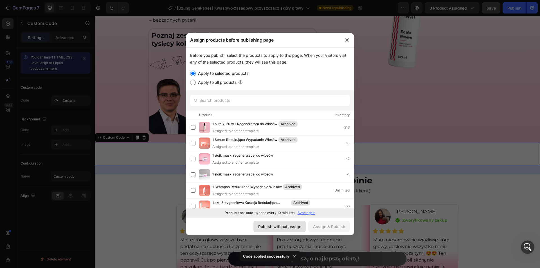
click at [298, 227] on div "Publish without assign" at bounding box center [279, 227] width 43 height 6
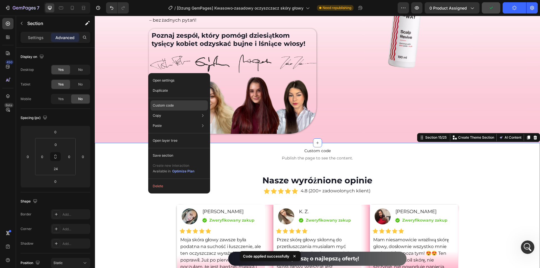
click at [168, 105] on p "Custom code" at bounding box center [163, 105] width 21 height 5
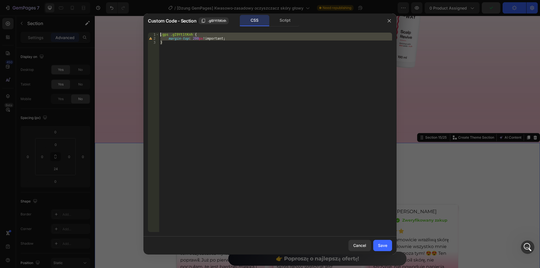
drag, startPoint x: 192, startPoint y: 55, endPoint x: 156, endPoint y: 30, distance: 43.9
click at [156, 30] on div "} 1 2 3 .gps .gI9Yt1tKnh { margin-top : 200 px !important ; } ההההההההההההההההה…" at bounding box center [269, 132] width 253 height 208
type textarea ".gps .gI9Yt1tKnh { margin-top: 200px !important;"
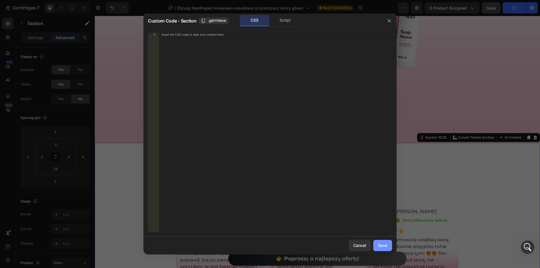
drag, startPoint x: 382, startPoint y: 244, endPoint x: 342, endPoint y: 161, distance: 92.1
click at [382, 244] on div "Save" at bounding box center [382, 245] width 9 height 6
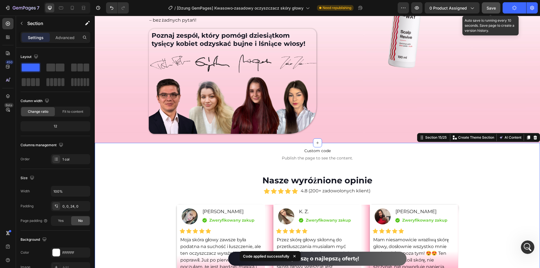
click at [494, 8] on span "Save" at bounding box center [491, 8] width 9 height 5
click at [489, 8] on span "Save" at bounding box center [491, 8] width 9 height 5
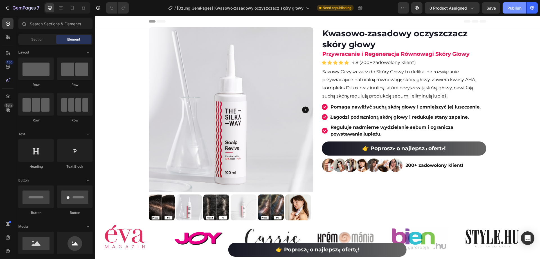
click at [509, 10] on div "Publish" at bounding box center [514, 8] width 14 height 6
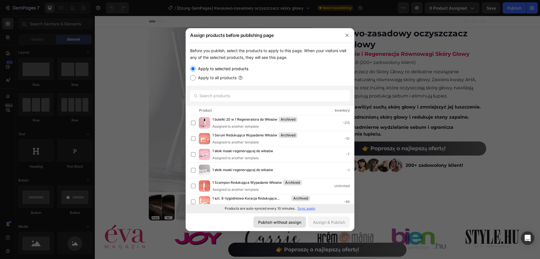
drag, startPoint x: 261, startPoint y: 221, endPoint x: 445, endPoint y: 101, distance: 219.6
click at [261, 221] on div "Publish without assign" at bounding box center [279, 222] width 43 height 6
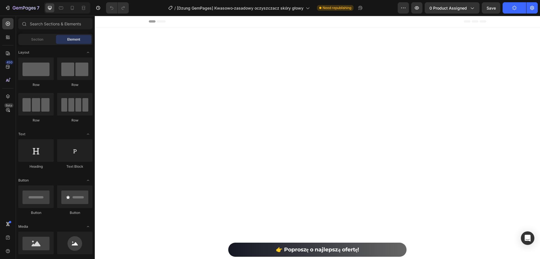
scroll to position [1809, 0]
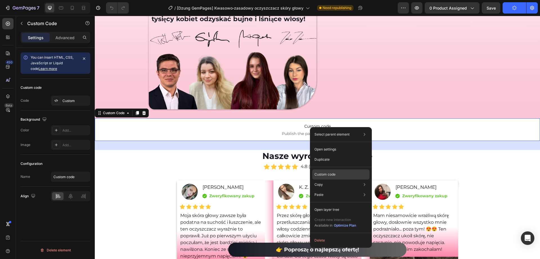
click at [329, 189] on div "Custom code" at bounding box center [340, 194] width 57 height 10
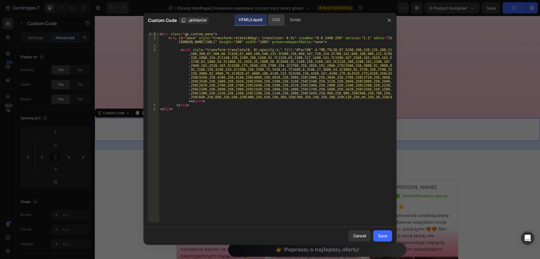
click at [286, 19] on div "CSS" at bounding box center [296, 19] width 20 height 11
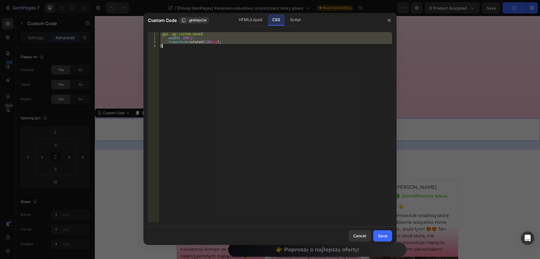
click at [265, 59] on div ".gps .gp_custom_wave { width : 100 % ; transform : rotateX( 180 deg ) ; }" at bounding box center [275, 127] width 233 height 190
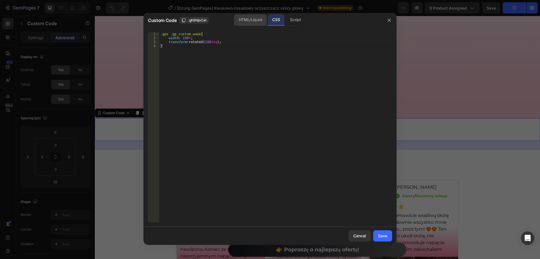
click at [248, 21] on div "HTML/Liquid" at bounding box center [250, 19] width 32 height 11
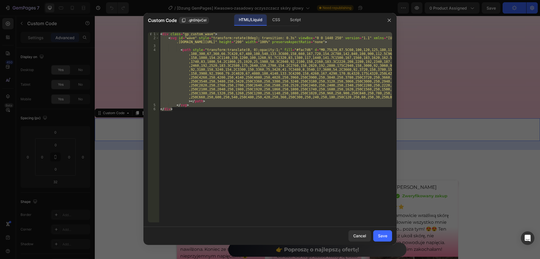
type textarea "</svg> </div>"
click at [336, 94] on div "< div class = "gp_custom_wave" > < svg id = "wave" style = "transform:rotate(0d…" at bounding box center [275, 127] width 233 height 190
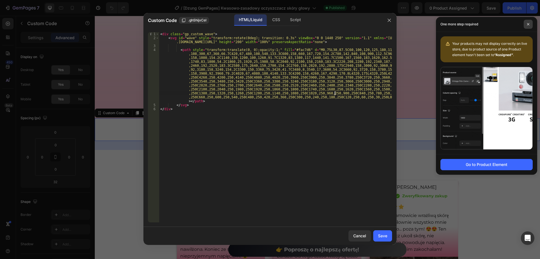
click at [527, 26] on span at bounding box center [528, 24] width 9 height 9
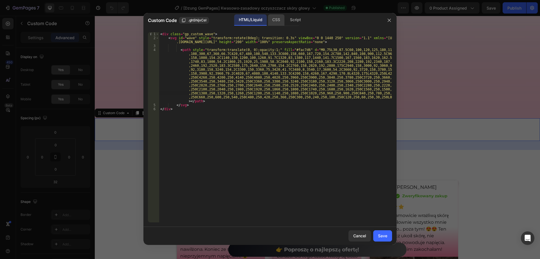
click at [286, 19] on div "CSS" at bounding box center [296, 19] width 20 height 11
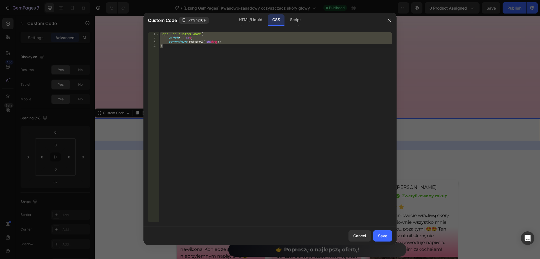
click at [294, 96] on div ".gps .gp_custom_wave { width : 100 % ; transform : rotateX( 180 deg ) ; }" at bounding box center [275, 127] width 233 height 190
type textarea "}"
